Goal: Task Accomplishment & Management: Complete application form

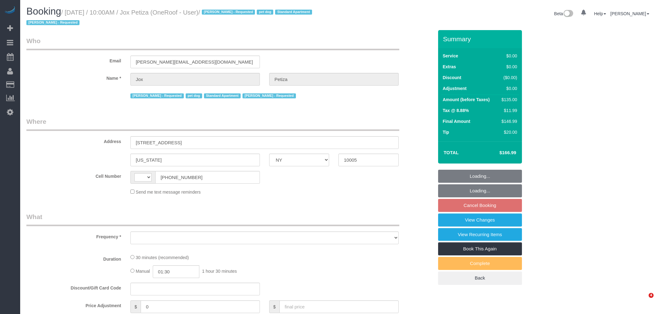
select select "NY"
select select "string:[GEOGRAPHIC_DATA]"
select select "string:stripe-pm_1PwTrs4VGloSiKo7pLA6fO7l"
select select "number:89"
select select "number:90"
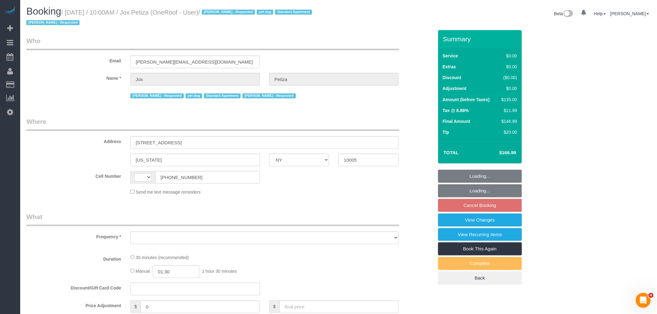
select select "number:13"
select select "number:5"
select select "object:907"
select select "spot3"
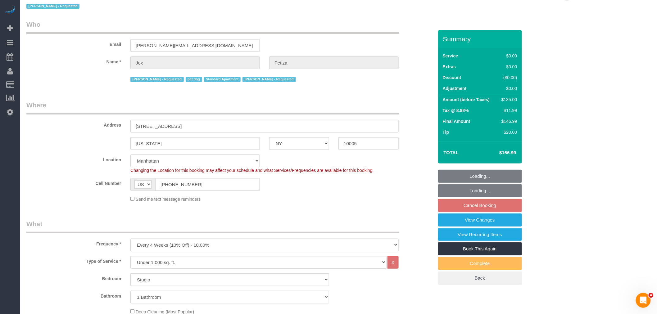
select select "object:1476"
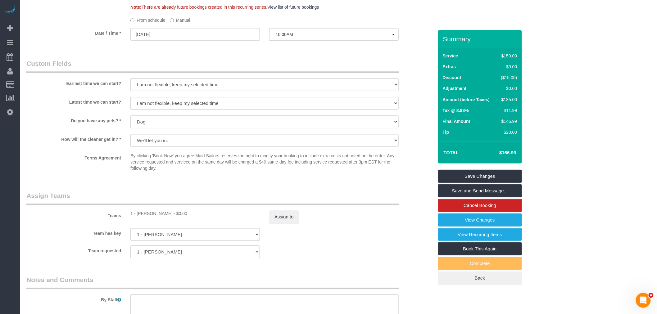
scroll to position [724, 0]
